Goal: Task Accomplishment & Management: Complete application form

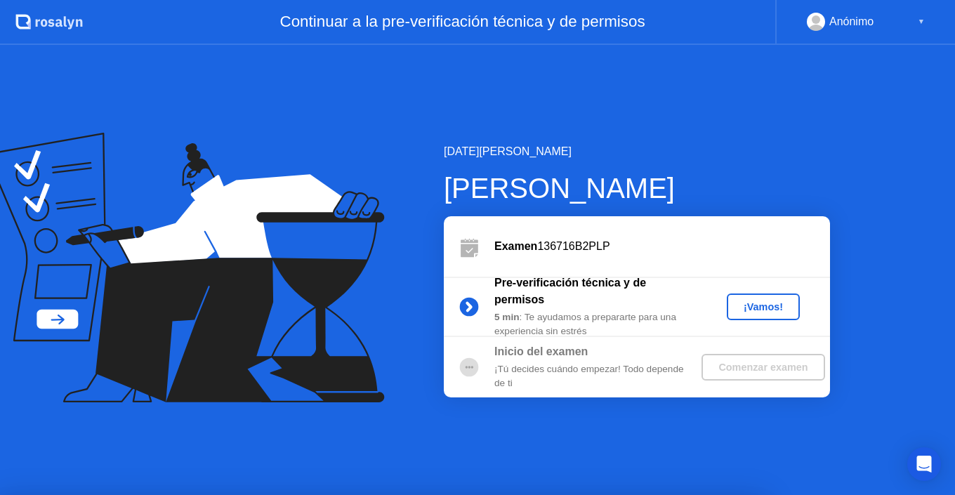
click at [779, 494] on div at bounding box center [477, 495] width 955 height 0
drag, startPoint x: 528, startPoint y: 274, endPoint x: 755, endPoint y: 341, distance: 236.6
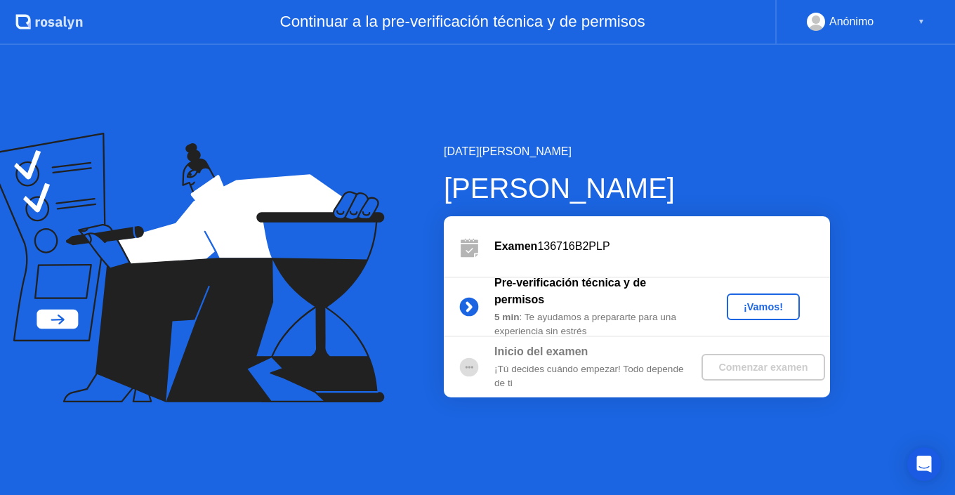
click at [731, 364] on div "Comenzar examen" at bounding box center [763, 367] width 112 height 11
click at [758, 308] on div "¡Vamos!" at bounding box center [763, 306] width 62 height 11
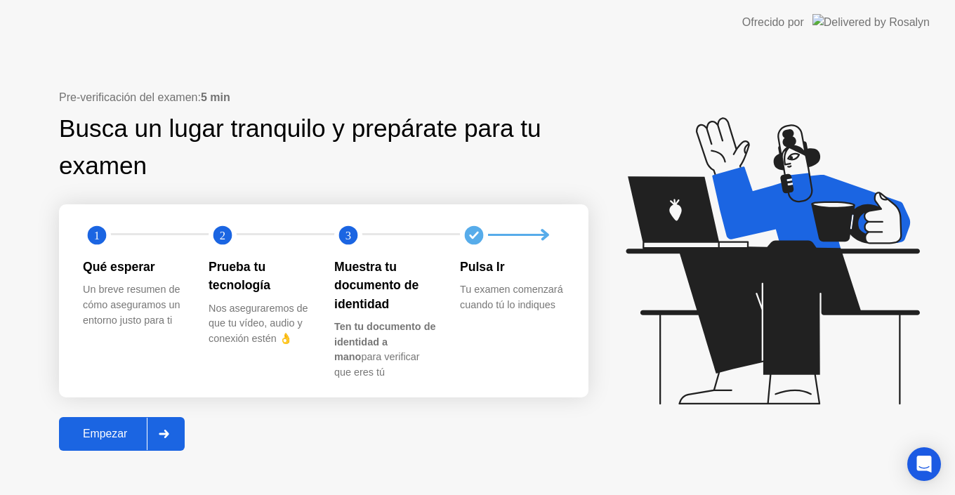
click at [95, 430] on div "Empezar" at bounding box center [105, 434] width 84 height 13
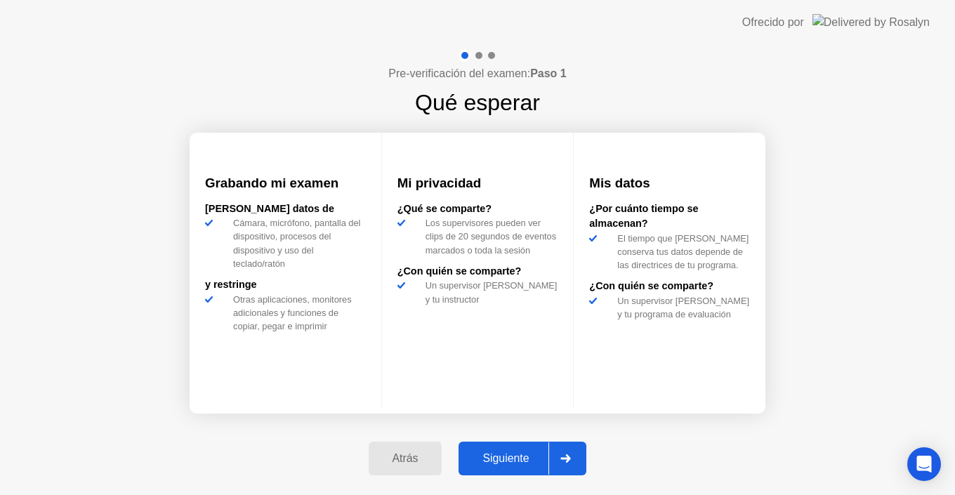
click at [522, 460] on div "Siguiente" at bounding box center [506, 458] width 86 height 13
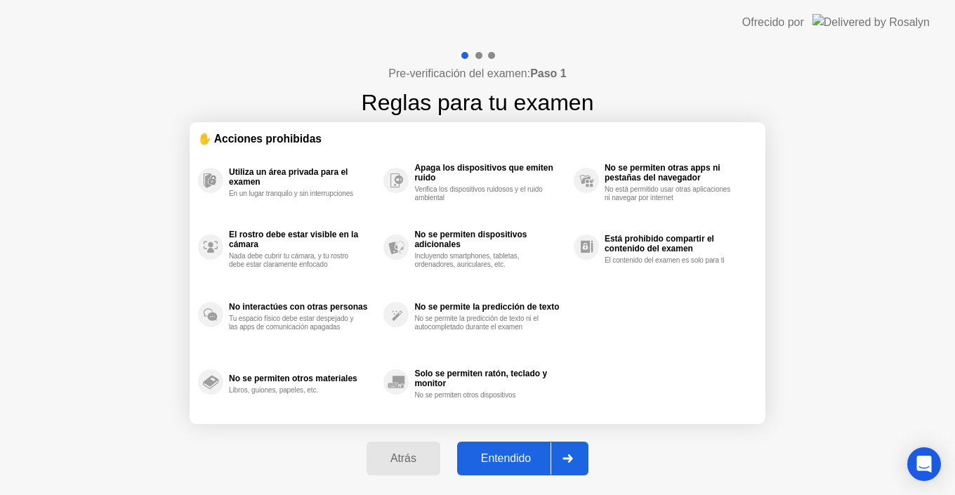
click at [512, 454] on div "Entendido" at bounding box center [505, 458] width 89 height 13
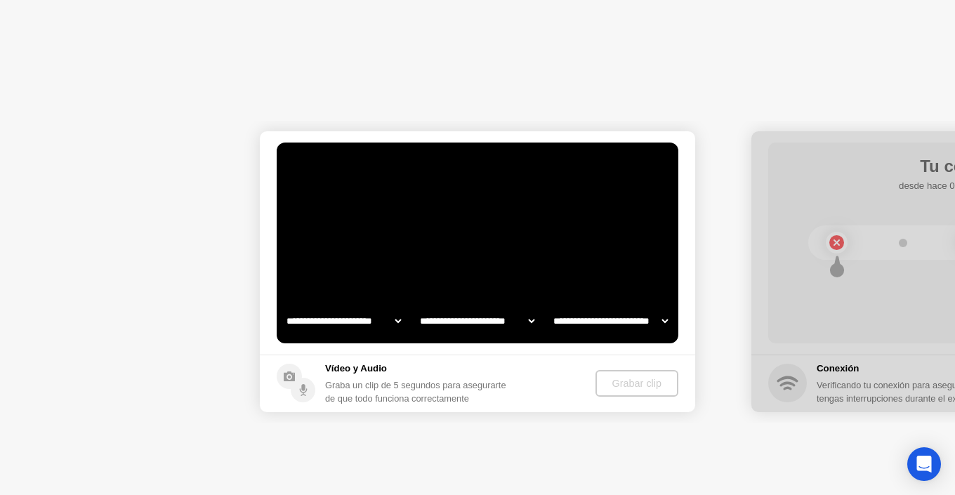
select select "**********"
select select "*******"
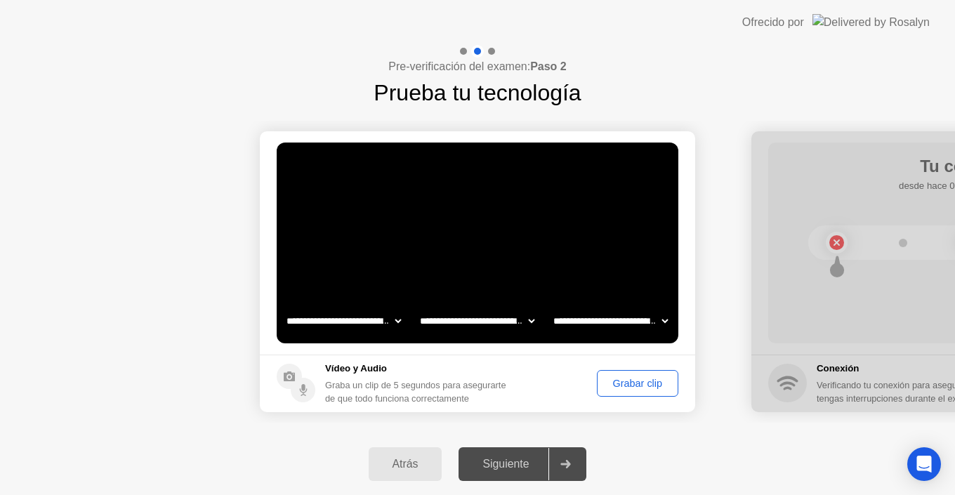
click at [492, 463] on div "Siguiente" at bounding box center [506, 464] width 86 height 13
click at [625, 381] on div "Grabar clip" at bounding box center [638, 383] width 72 height 11
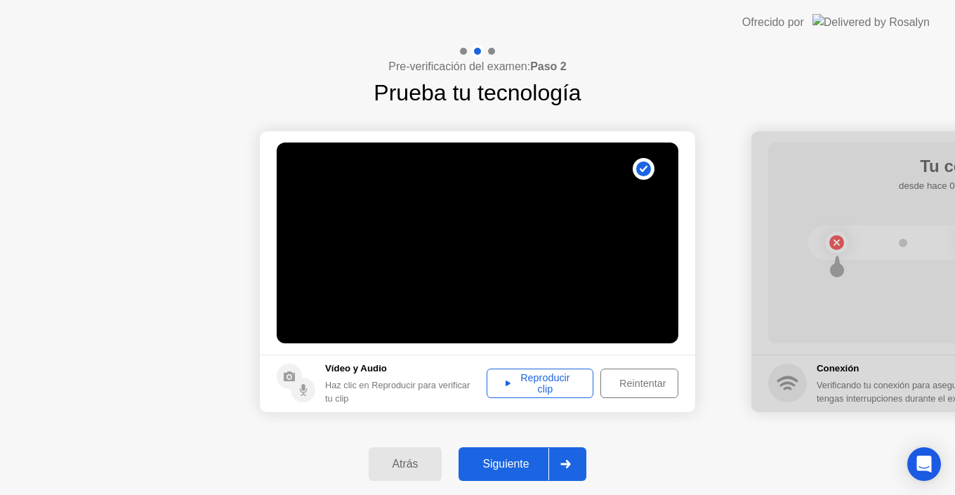
click at [543, 386] on div "Reproducir clip" at bounding box center [540, 383] width 97 height 22
click at [496, 462] on div "Siguiente" at bounding box center [506, 464] width 86 height 13
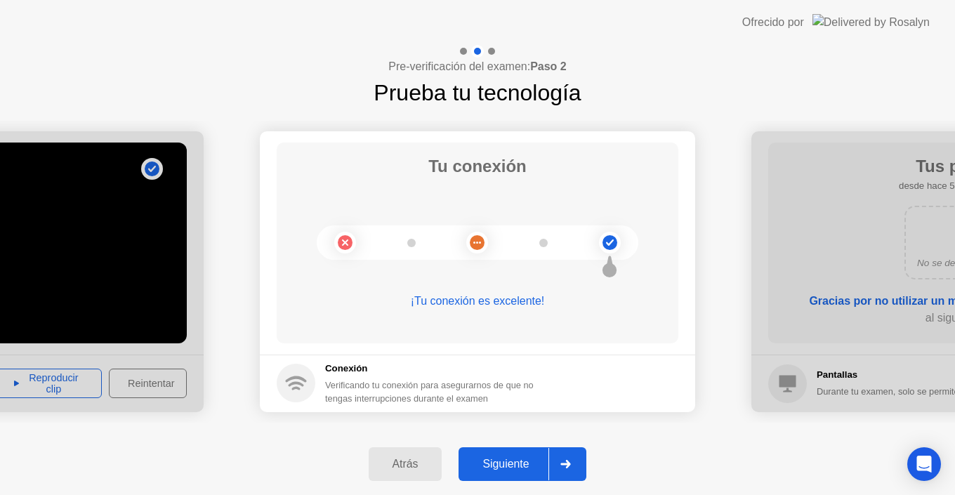
click at [530, 467] on div "Siguiente" at bounding box center [506, 464] width 86 height 13
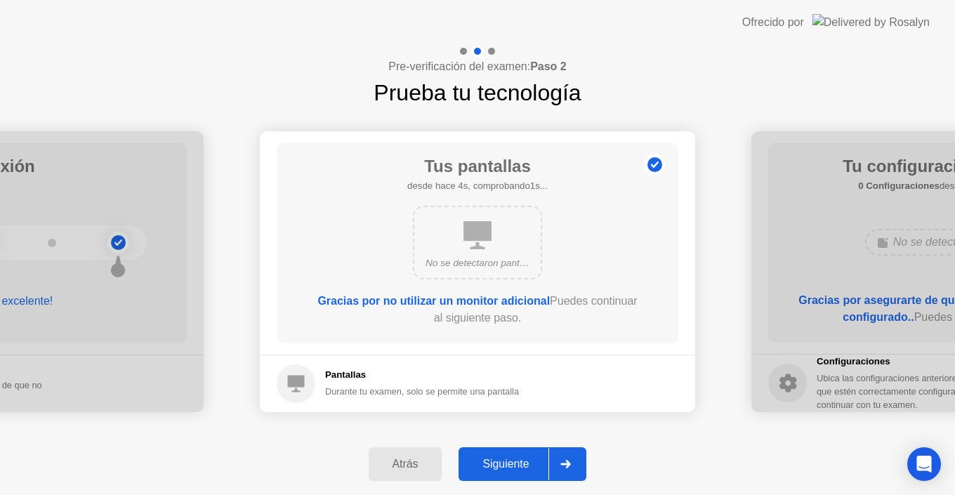
click at [519, 471] on div "Siguiente" at bounding box center [506, 464] width 86 height 13
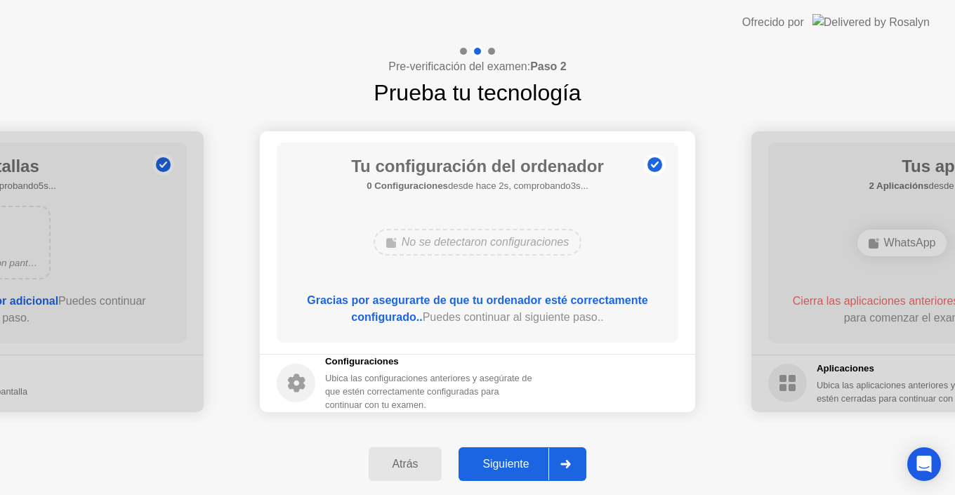
click at [508, 458] on div "Siguiente" at bounding box center [506, 464] width 86 height 13
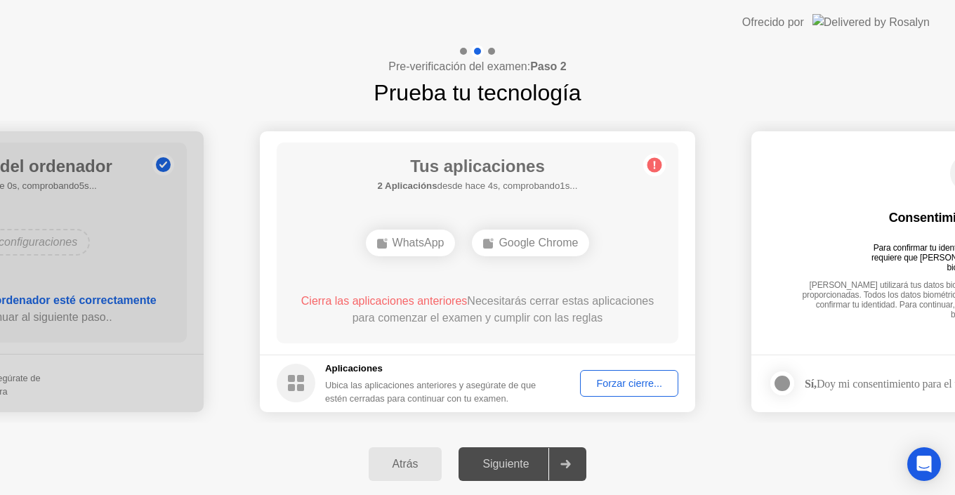
click at [520, 461] on div "Siguiente" at bounding box center [506, 464] width 86 height 13
click at [633, 383] on div "Forzar cierre..." at bounding box center [629, 383] width 88 height 11
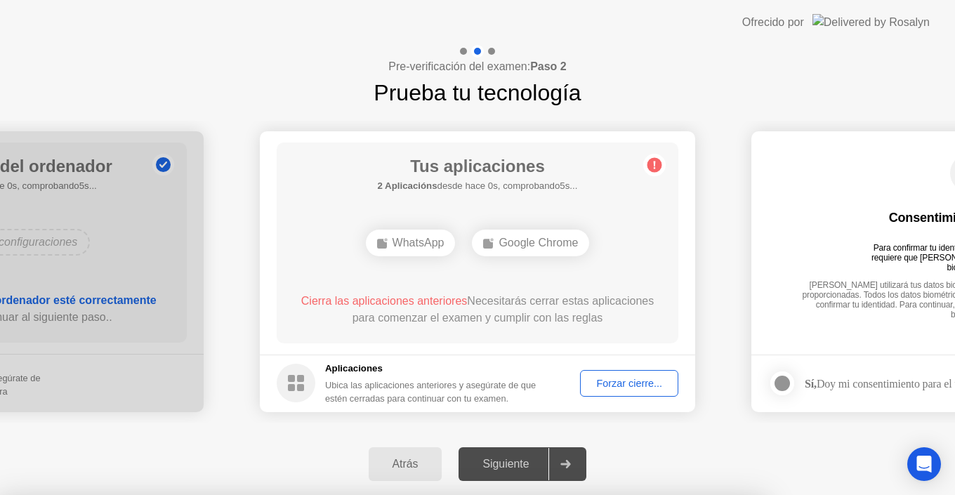
drag, startPoint x: 532, startPoint y: 331, endPoint x: 542, endPoint y: 332, distance: 9.9
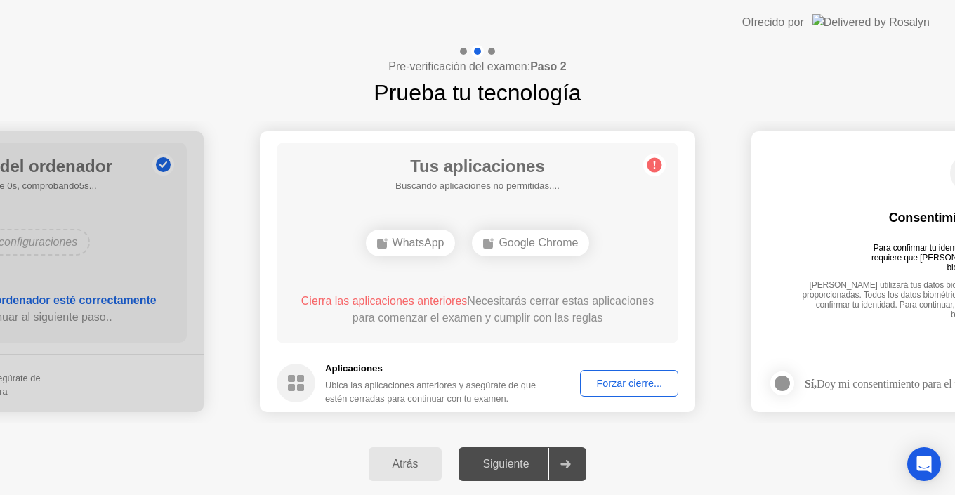
click at [511, 463] on div "Siguiente" at bounding box center [506, 464] width 86 height 13
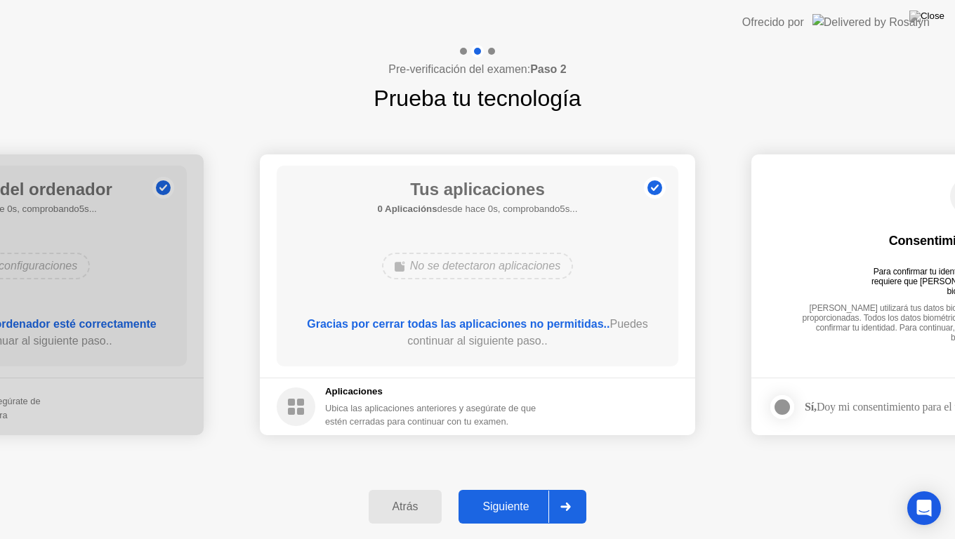
click at [505, 494] on div "Siguiente" at bounding box center [506, 507] width 86 height 13
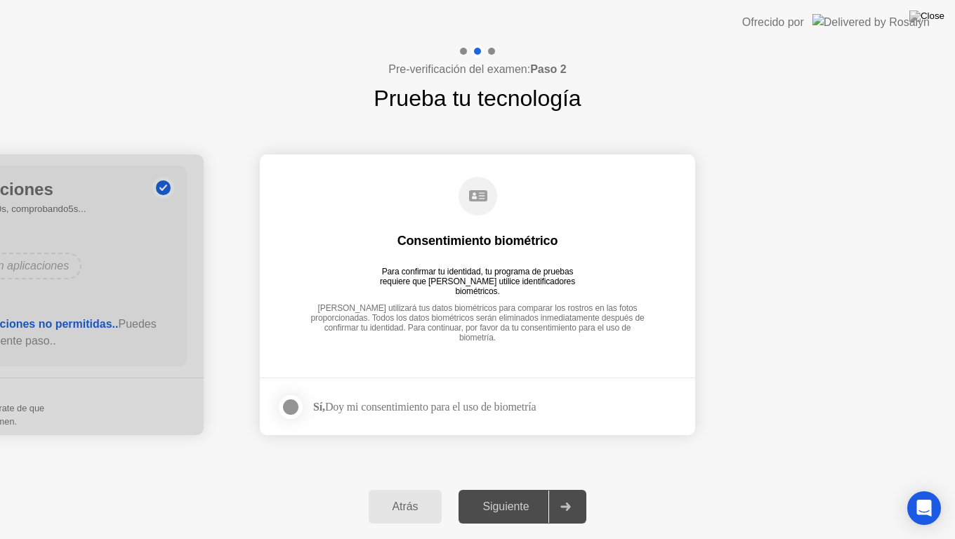
click at [286, 405] on div at bounding box center [290, 407] width 17 height 17
click at [492, 494] on div "Siguiente" at bounding box center [506, 507] width 86 height 13
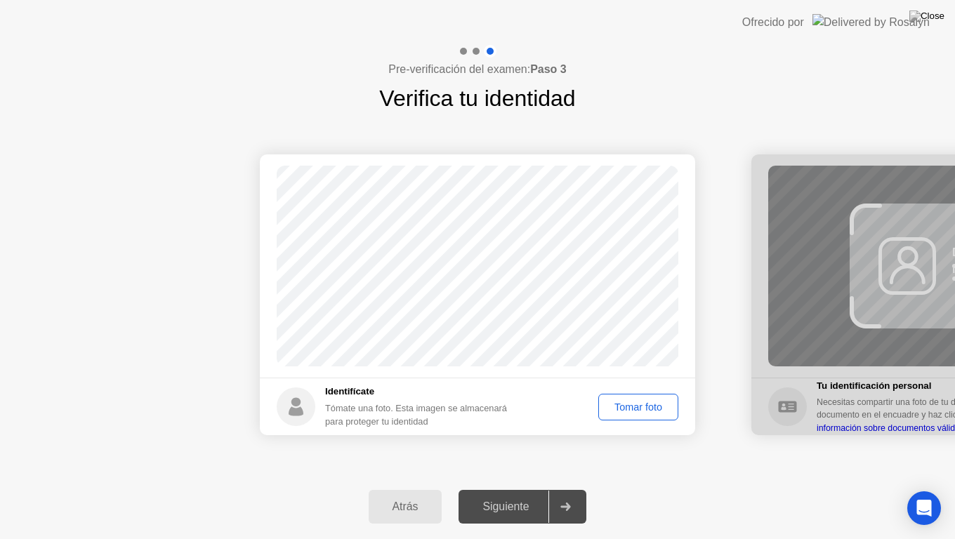
click at [624, 405] on div "Tomar foto" at bounding box center [638, 407] width 70 height 11
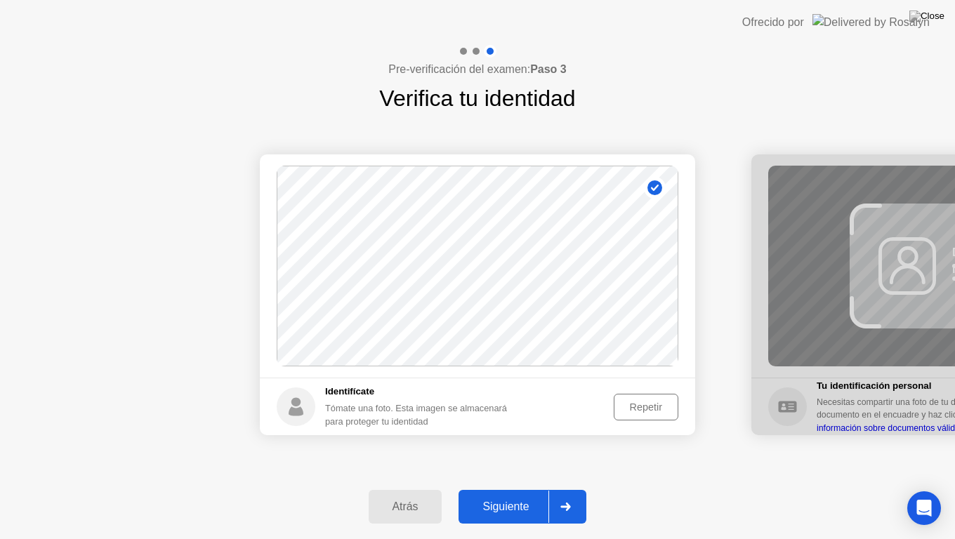
click at [495, 493] on button "Siguiente" at bounding box center [523, 507] width 128 height 34
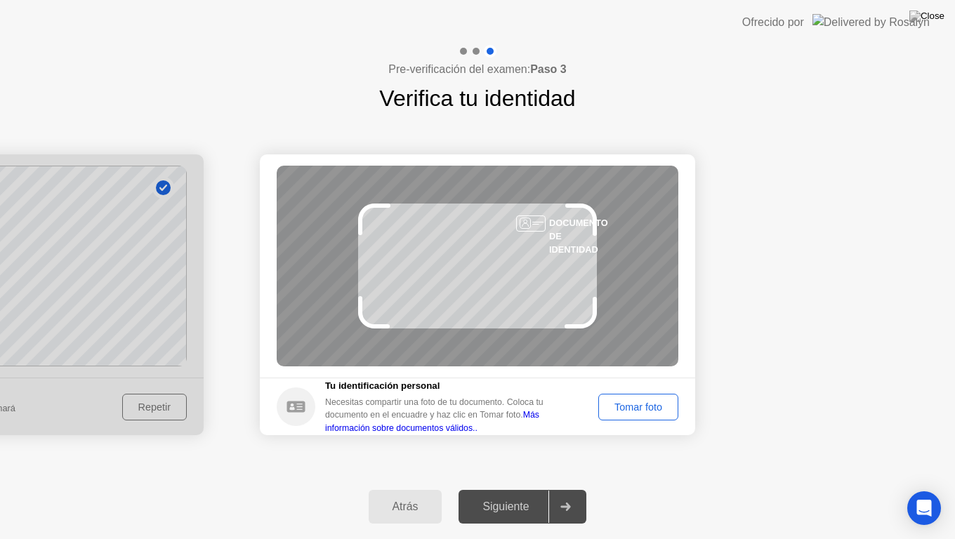
click at [648, 409] on div "Tomar foto" at bounding box center [638, 407] width 70 height 11
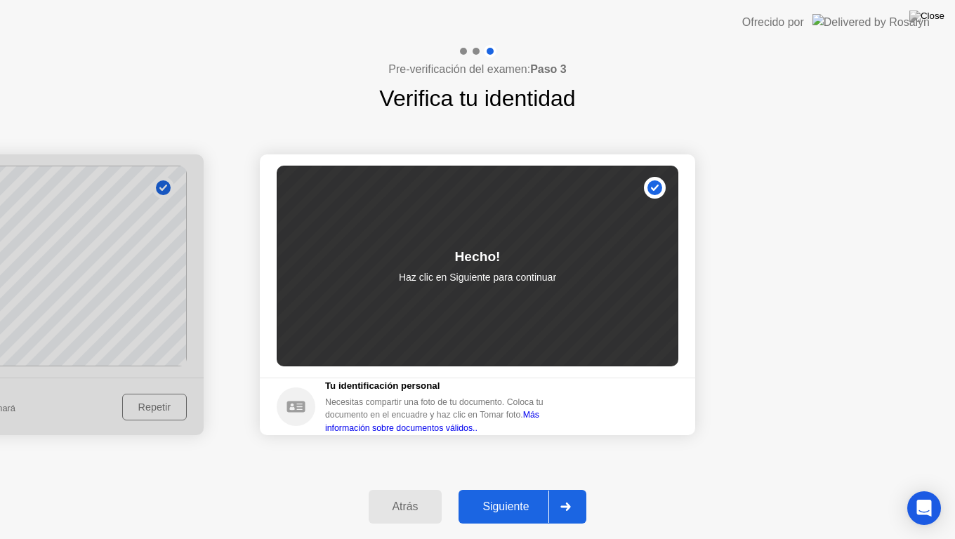
click at [510, 487] on div "Atrás Siguiente" at bounding box center [477, 507] width 955 height 65
click at [511, 494] on div "Siguiente" at bounding box center [506, 507] width 86 height 13
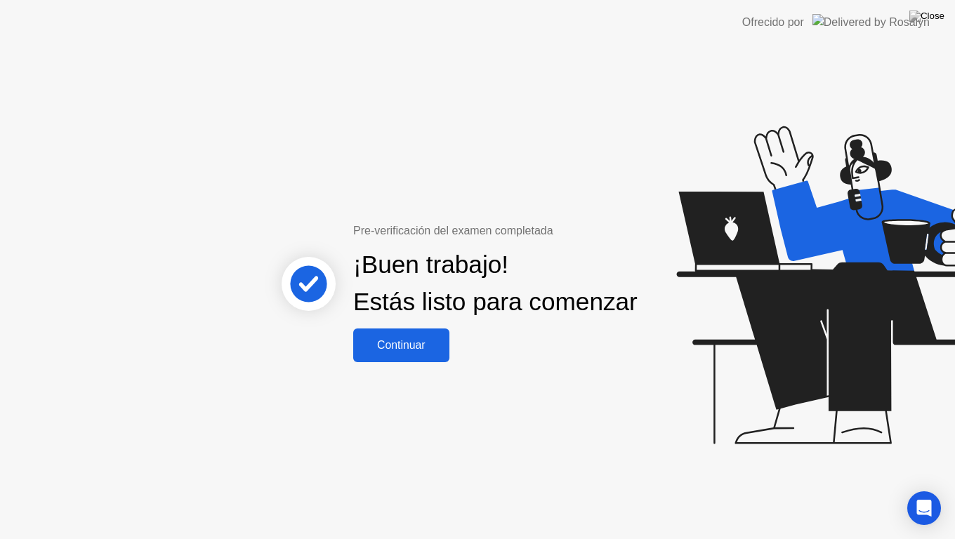
click at [401, 352] on div "Continuar" at bounding box center [401, 345] width 88 height 13
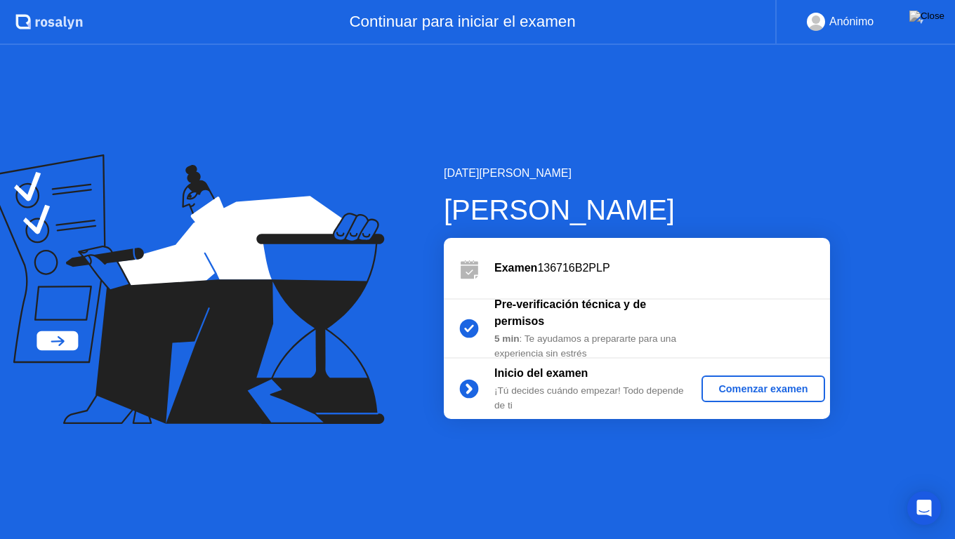
click at [740, 388] on div "Comenzar examen" at bounding box center [763, 388] width 112 height 11
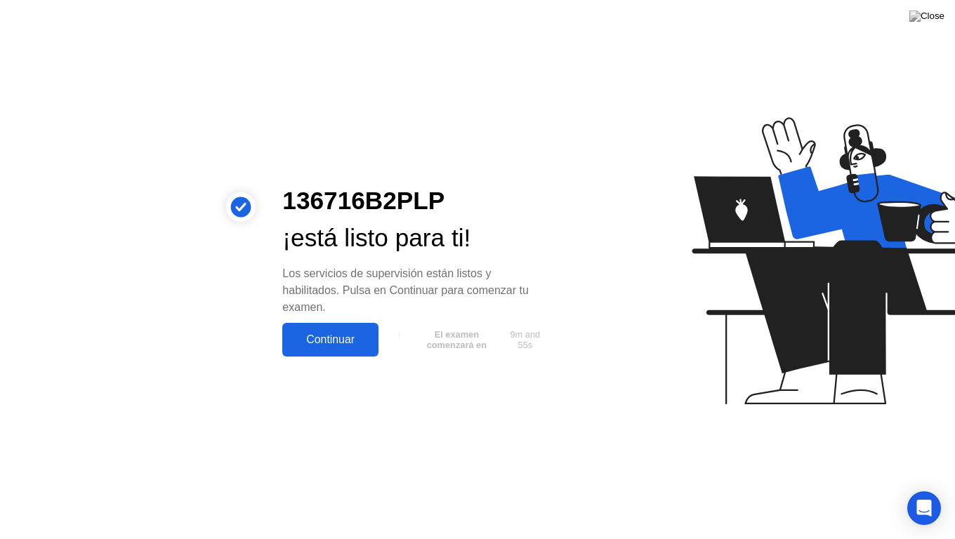
click at [337, 334] on div "Continuar" at bounding box center [331, 340] width 88 height 13
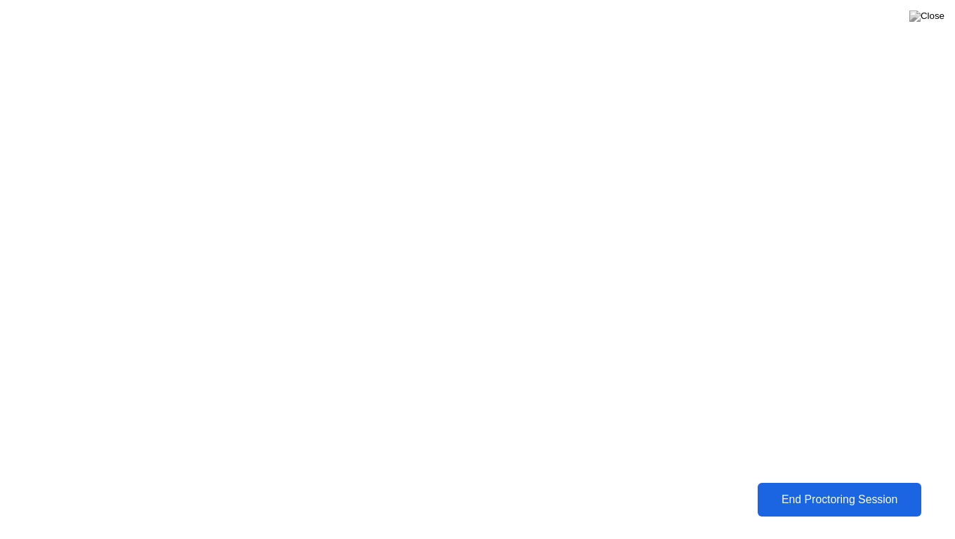
click at [800, 494] on button "End Proctoring Session" at bounding box center [840, 500] width 164 height 34
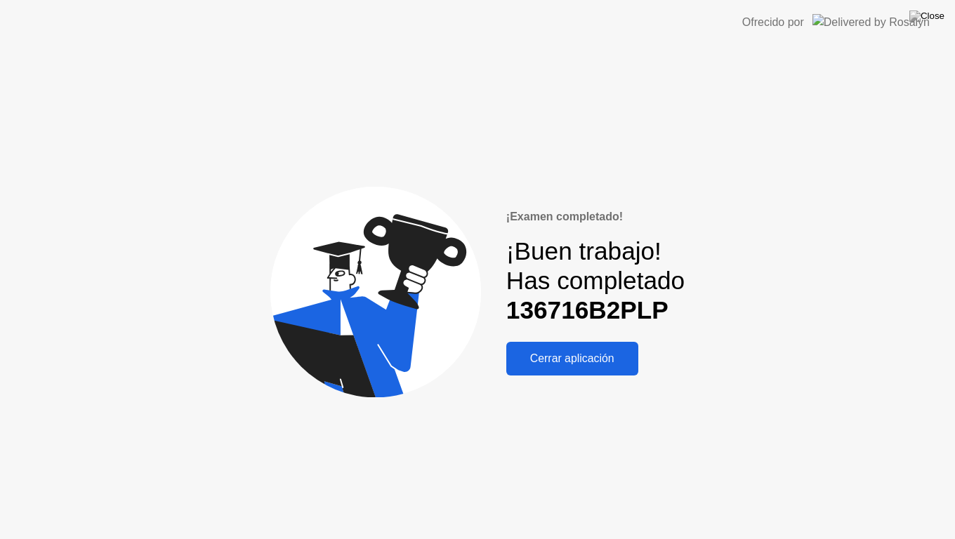
drag, startPoint x: 570, startPoint y: 360, endPoint x: 571, endPoint y: 343, distance: 16.9
click at [570, 360] on div "Cerrar aplicación" at bounding box center [573, 359] width 124 height 13
